Goal: Task Accomplishment & Management: Use online tool/utility

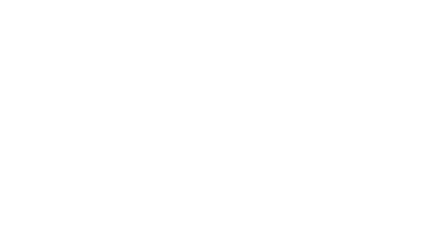
select select "Song"
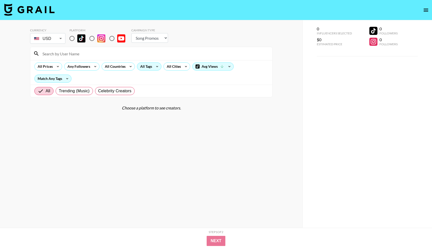
click at [149, 67] on div "All Tags" at bounding box center [145, 67] width 16 height 8
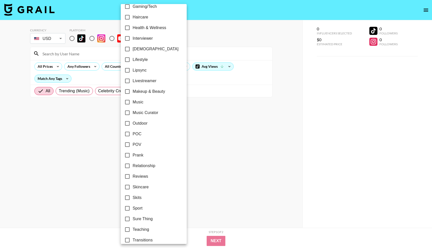
scroll to position [235, 0]
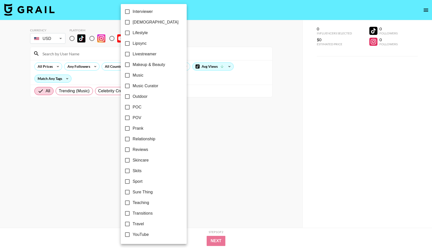
click at [127, 200] on input "Teaching" at bounding box center [127, 202] width 11 height 11
checkbox input "true"
click at [128, 44] on input "Lipsync" at bounding box center [126, 43] width 11 height 11
checkbox input "true"
click at [196, 192] on div at bounding box center [216, 124] width 432 height 248
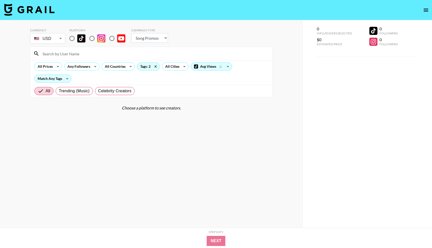
click at [144, 38] on select "Choose Type... Song Promos Brand Promos" at bounding box center [149, 38] width 37 height 10
click at [73, 38] on input "radio" at bounding box center [72, 38] width 11 height 11
radio input "true"
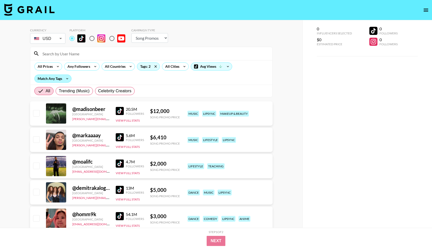
click at [49, 79] on div "Match Any Tags" at bounding box center [53, 79] width 37 height 8
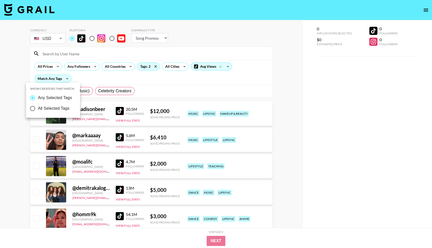
click at [48, 67] on div at bounding box center [216, 124] width 432 height 248
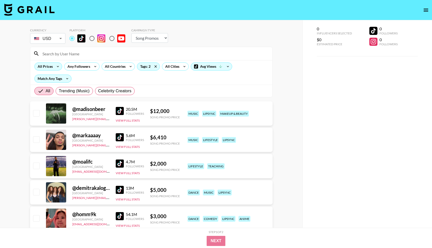
click at [48, 67] on div "All Prices" at bounding box center [44, 67] width 19 height 8
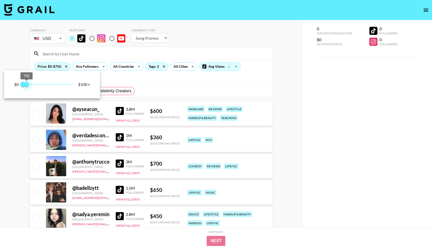
type input "500"
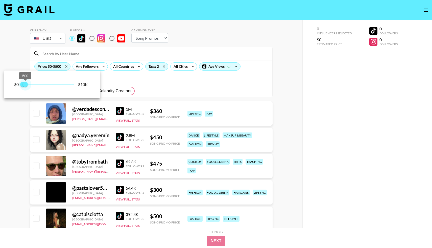
drag, startPoint x: 72, startPoint y: 84, endPoint x: 26, endPoint y: 84, distance: 46.5
click at [26, 84] on span "500" at bounding box center [25, 84] width 5 height 5
click at [149, 89] on div at bounding box center [216, 124] width 432 height 248
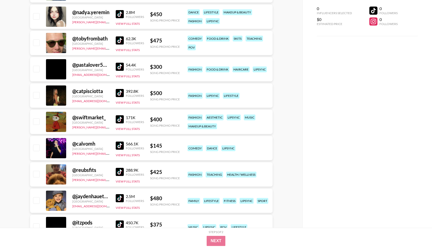
scroll to position [123, 0]
click at [119, 119] on img at bounding box center [120, 119] width 8 height 8
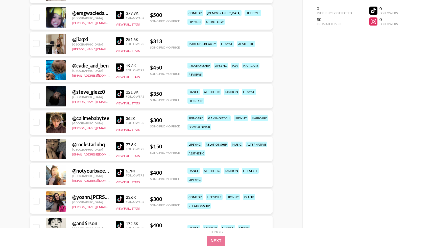
scroll to position [413, 0]
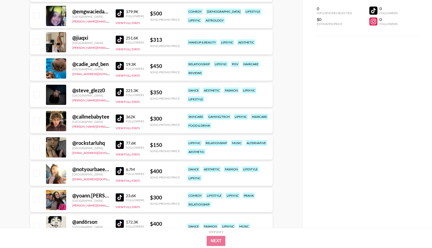
click at [119, 170] on img at bounding box center [120, 171] width 8 height 8
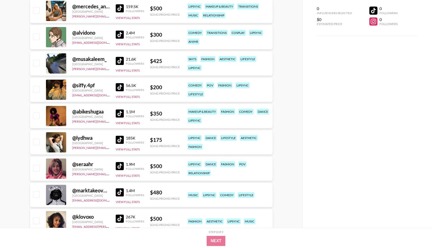
scroll to position [1339, 0]
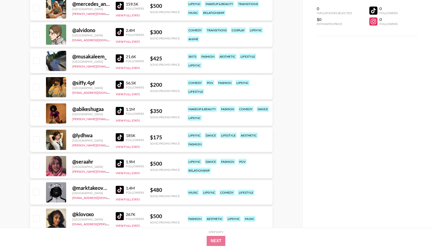
click at [122, 137] on img at bounding box center [120, 137] width 8 height 8
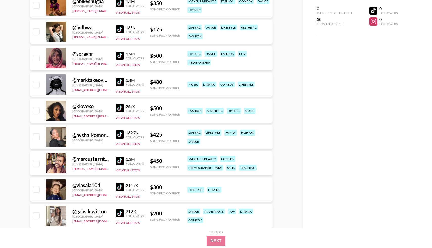
scroll to position [1453, 0]
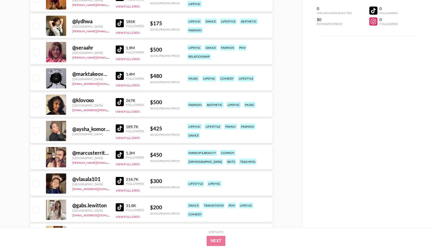
click at [117, 103] on img at bounding box center [120, 102] width 8 height 8
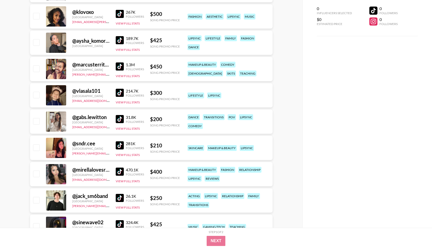
scroll to position [1541, 0]
click at [124, 67] on link at bounding box center [121, 66] width 10 height 8
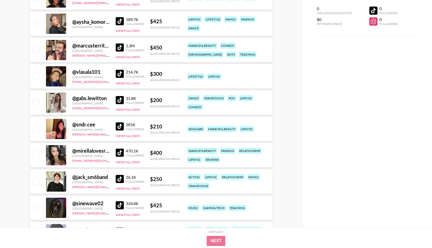
scroll to position [1565, 0]
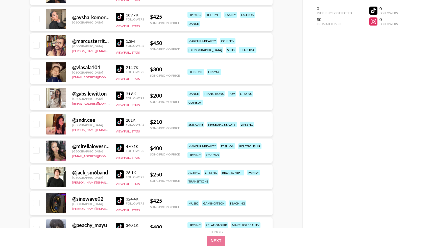
click at [123, 95] on img at bounding box center [120, 95] width 8 height 8
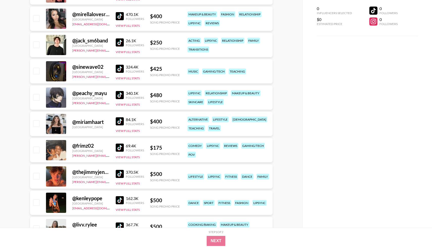
scroll to position [1705, 0]
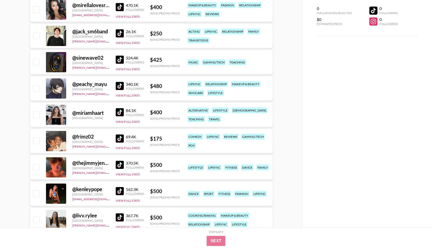
click at [119, 114] on img at bounding box center [120, 112] width 8 height 8
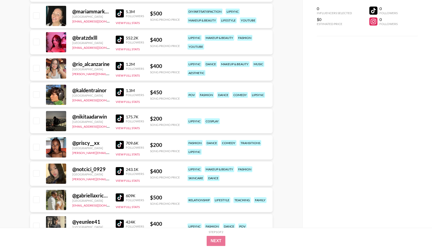
scroll to position [2199, 0]
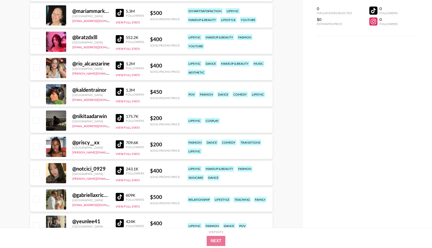
click at [121, 38] on img at bounding box center [120, 39] width 8 height 8
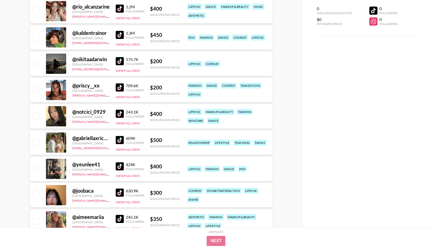
scroll to position [2260, 0]
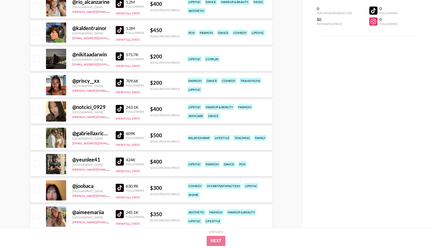
click at [119, 84] on img at bounding box center [120, 83] width 8 height 8
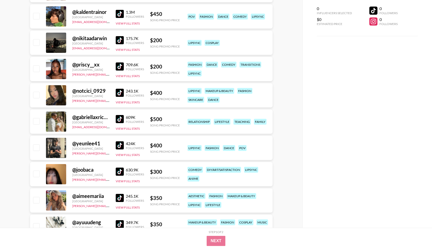
scroll to position [2277, 0]
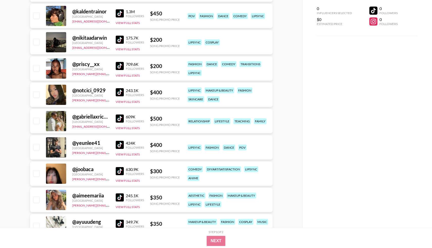
click at [116, 92] on img at bounding box center [120, 92] width 8 height 8
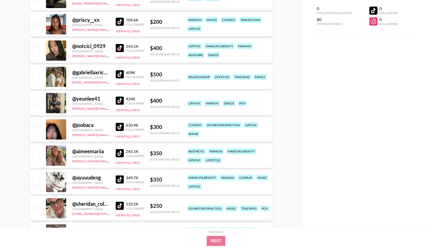
scroll to position [2336, 0]
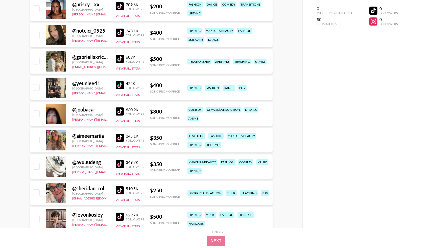
click at [124, 112] on link at bounding box center [121, 111] width 10 height 8
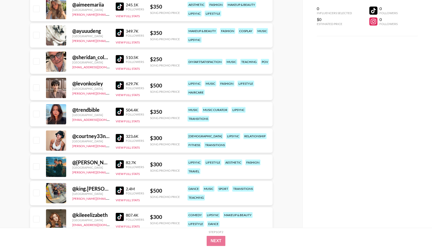
scroll to position [2476, 0]
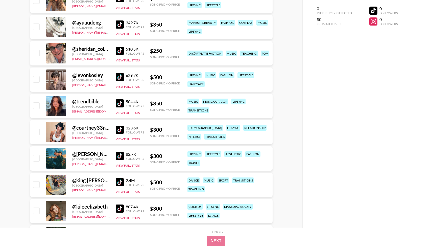
click at [122, 105] on img at bounding box center [120, 103] width 8 height 8
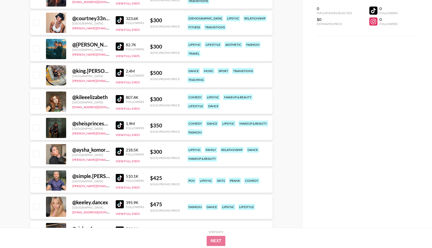
scroll to position [2593, 0]
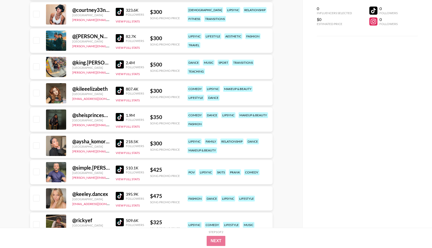
click at [116, 92] on img at bounding box center [120, 91] width 8 height 8
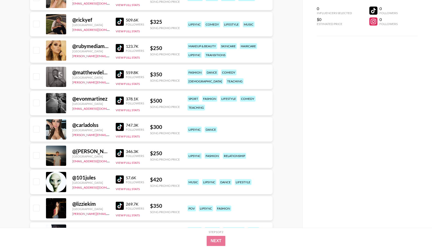
scroll to position [2798, 0]
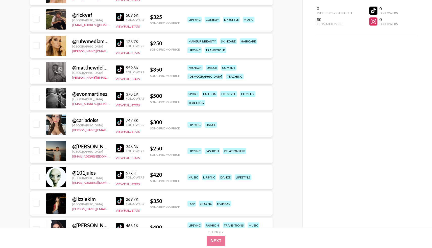
click at [119, 124] on img at bounding box center [120, 122] width 8 height 8
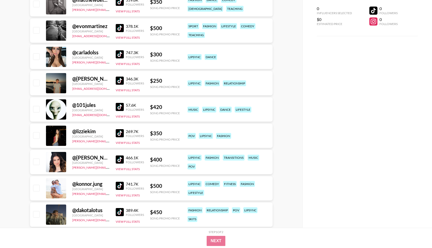
scroll to position [2867, 0]
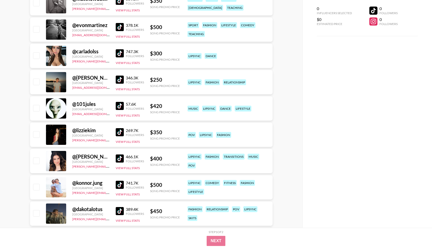
click at [120, 130] on img at bounding box center [120, 132] width 8 height 8
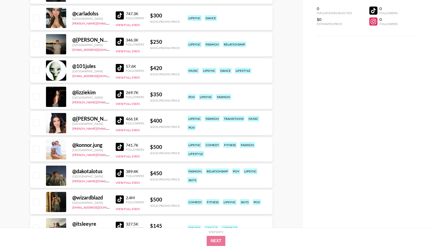
scroll to position [2909, 0]
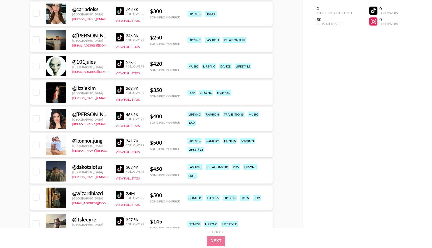
click at [119, 116] on img at bounding box center [120, 116] width 8 height 8
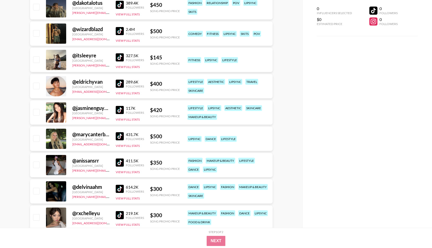
scroll to position [3079, 0]
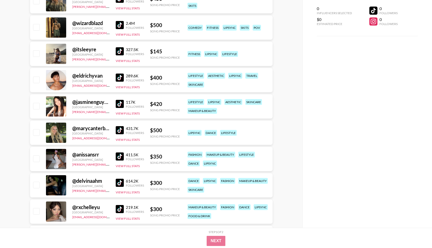
click at [119, 109] on div "117K Followers View Full Stats" at bounding box center [130, 106] width 28 height 18
click at [119, 107] on img at bounding box center [120, 104] width 8 height 8
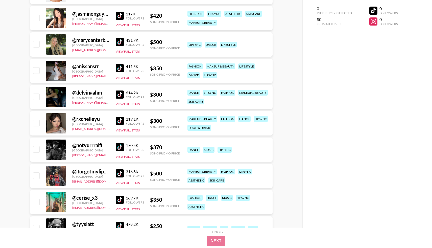
scroll to position [3168, 0]
click at [118, 95] on img at bounding box center [120, 94] width 8 height 8
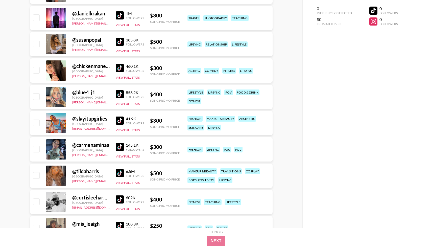
scroll to position [3493, 0]
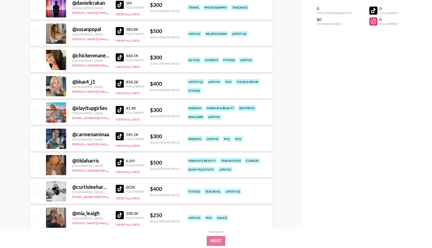
click at [120, 59] on img at bounding box center [120, 57] width 8 height 8
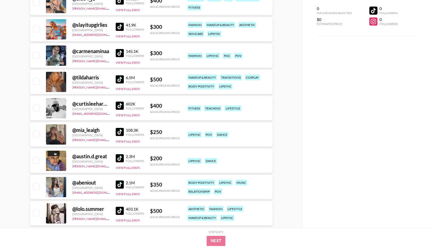
scroll to position [3577, 0]
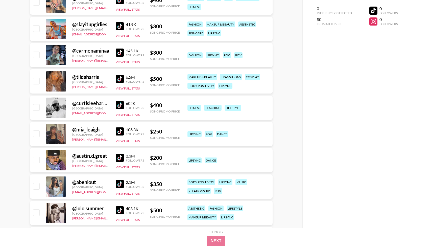
click at [119, 55] on img at bounding box center [120, 52] width 8 height 8
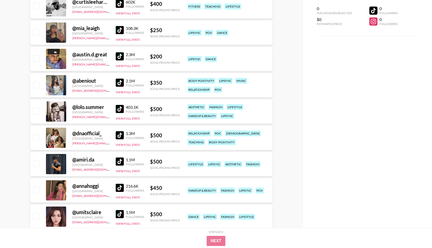
scroll to position [3685, 0]
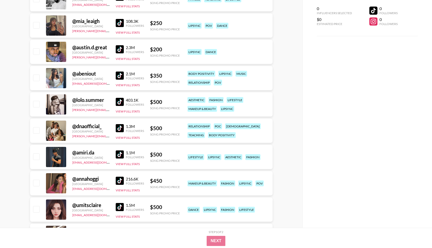
click at [118, 80] on div "2.1M Followers View Full Stats" at bounding box center [130, 78] width 28 height 18
click at [120, 75] on img at bounding box center [120, 75] width 8 height 8
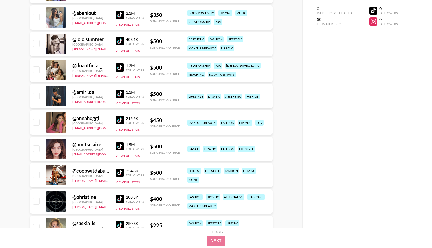
scroll to position [3750, 0]
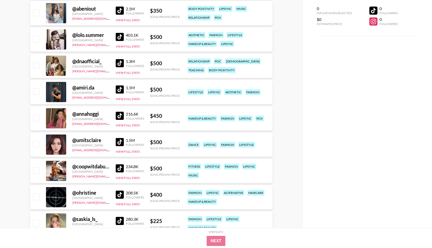
click at [119, 146] on div "1.5M Followers" at bounding box center [130, 142] width 28 height 9
click at [120, 142] on img at bounding box center [120, 142] width 8 height 8
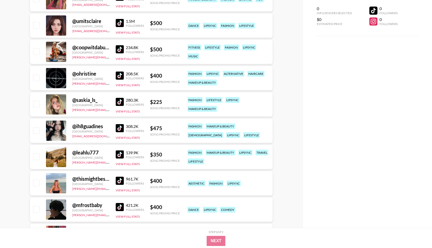
scroll to position [3871, 0]
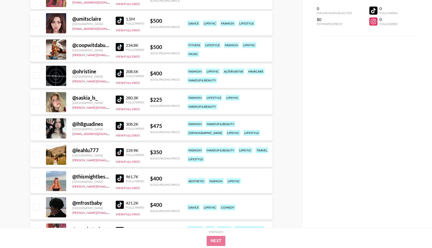
click at [118, 126] on img at bounding box center [120, 126] width 8 height 8
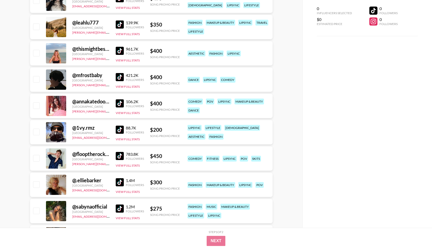
scroll to position [4000, 0]
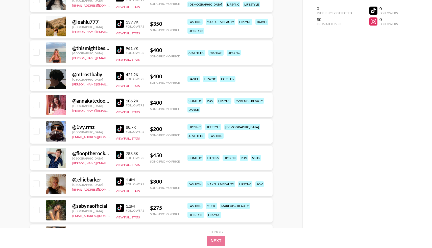
click at [117, 101] on img at bounding box center [120, 102] width 8 height 8
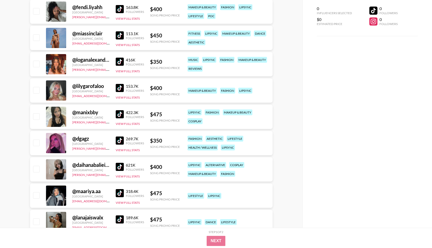
scroll to position [4251, 0]
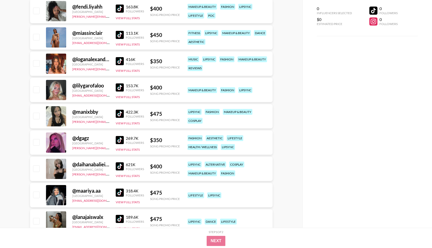
click at [118, 63] on img at bounding box center [120, 61] width 8 height 8
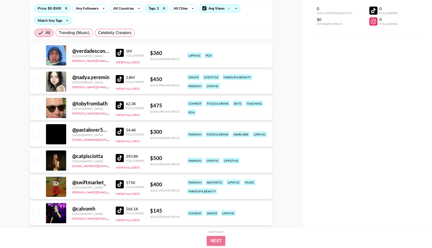
scroll to position [0, 0]
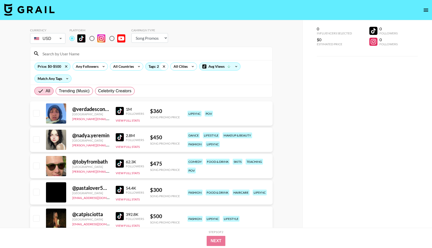
click at [164, 66] on icon at bounding box center [164, 66] width 2 height 2
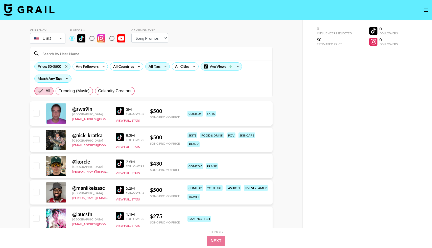
click at [160, 66] on div "All Tags" at bounding box center [153, 67] width 16 height 8
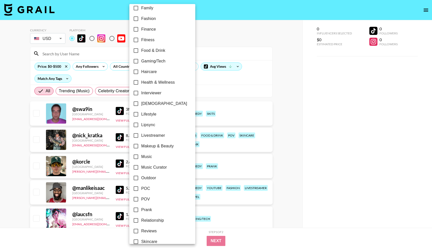
scroll to position [235, 0]
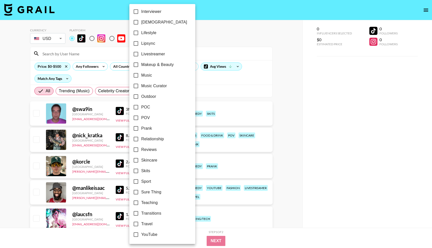
click at [137, 201] on input "Teaching" at bounding box center [136, 202] width 11 height 11
checkbox input "true"
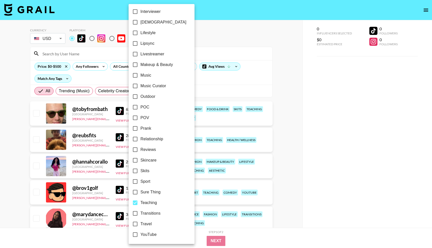
click at [19, 158] on div at bounding box center [216, 124] width 432 height 248
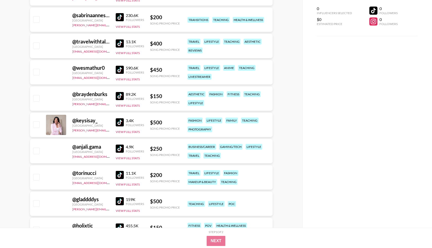
scroll to position [917, 0]
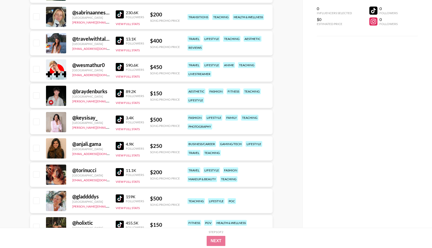
click at [117, 174] on img at bounding box center [120, 172] width 8 height 8
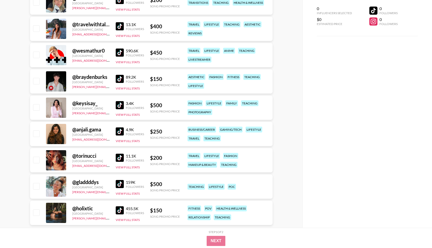
scroll to position [943, 0]
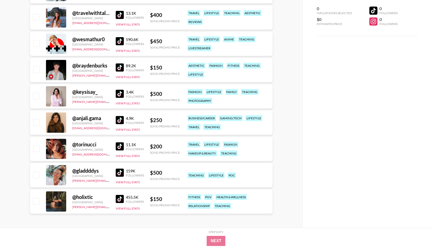
click at [117, 199] on img at bounding box center [120, 199] width 8 height 8
click at [118, 172] on img at bounding box center [120, 172] width 8 height 8
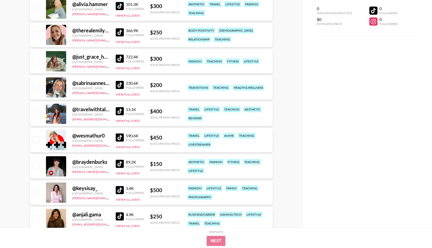
scroll to position [843, 0]
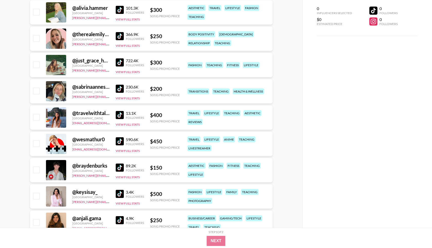
click at [114, 89] on div "@ sabrinaannesocials [GEOGRAPHIC_DATA] [PERSON_NAME][EMAIL_ADDRESS][DOMAIN_NAME…" at bounding box center [151, 91] width 242 height 24
click at [118, 88] on img at bounding box center [120, 89] width 8 height 8
click at [118, 11] on img at bounding box center [120, 10] width 8 height 8
